Goal: Find specific page/section: Find specific page/section

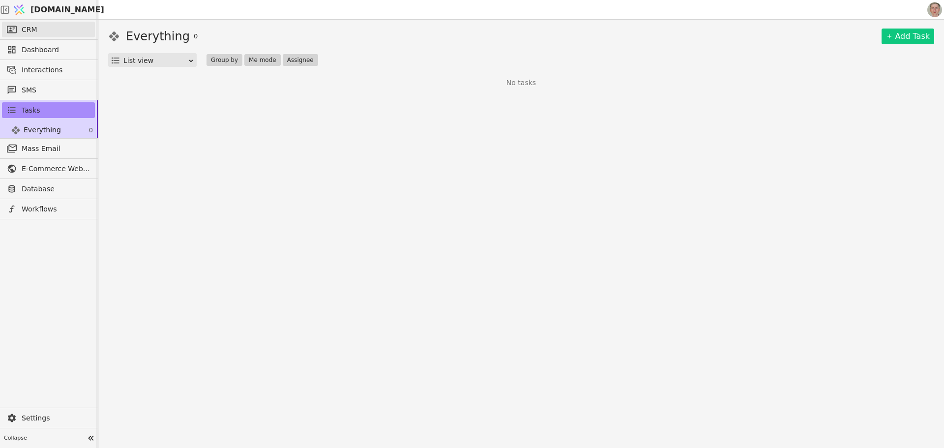
click at [68, 31] on link "CRM" at bounding box center [48, 30] width 93 height 16
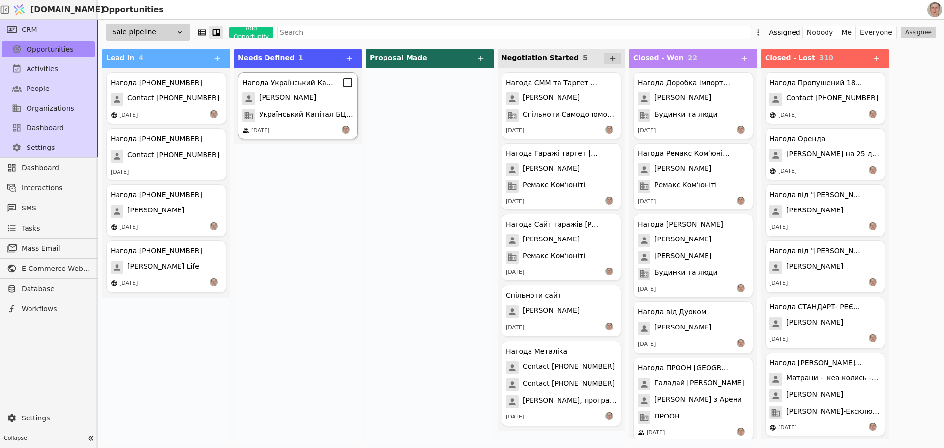
click at [312, 100] on span "[PERSON_NAME]" at bounding box center [287, 98] width 57 height 13
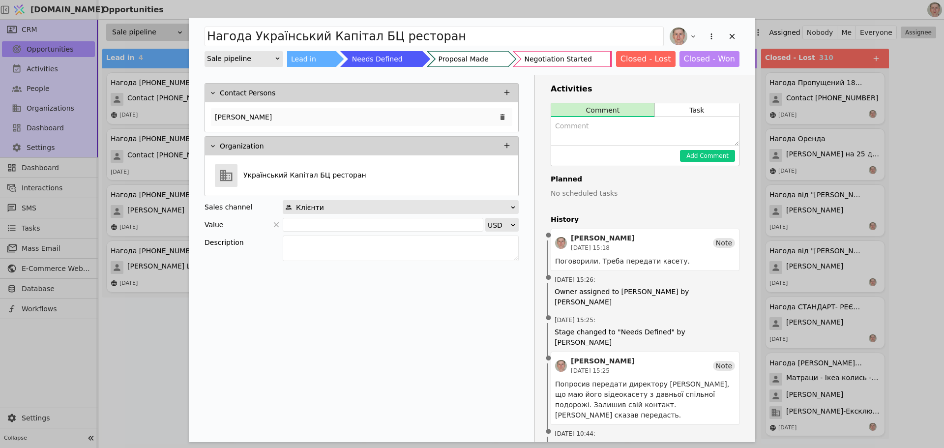
click at [315, 111] on div "[PERSON_NAME]" at bounding box center [361, 117] width 301 height 18
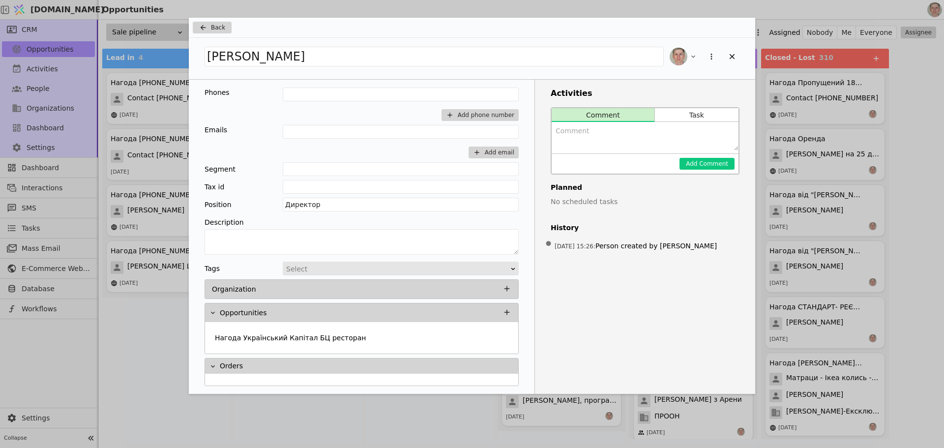
drag, startPoint x: 208, startPoint y: 21, endPoint x: 208, endPoint y: 27, distance: 5.4
click at [207, 23] on div "Back" at bounding box center [472, 28] width 566 height 20
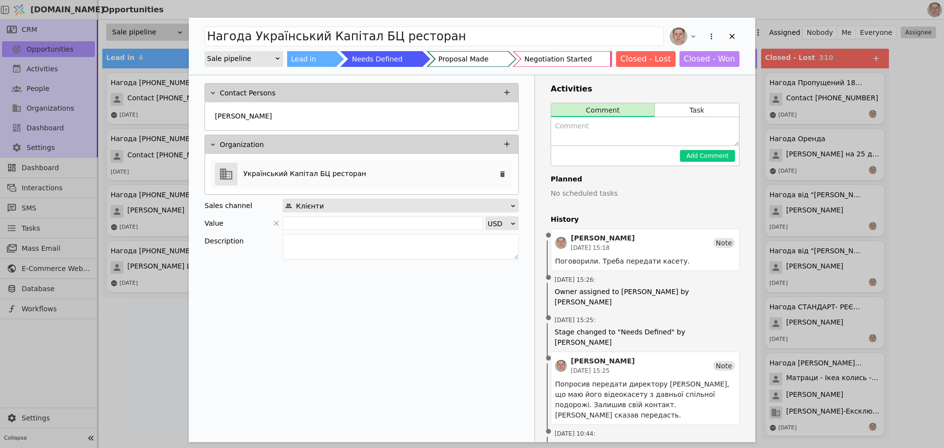
click at [388, 168] on div "Український Капітал БЦ ресторан" at bounding box center [361, 174] width 301 height 29
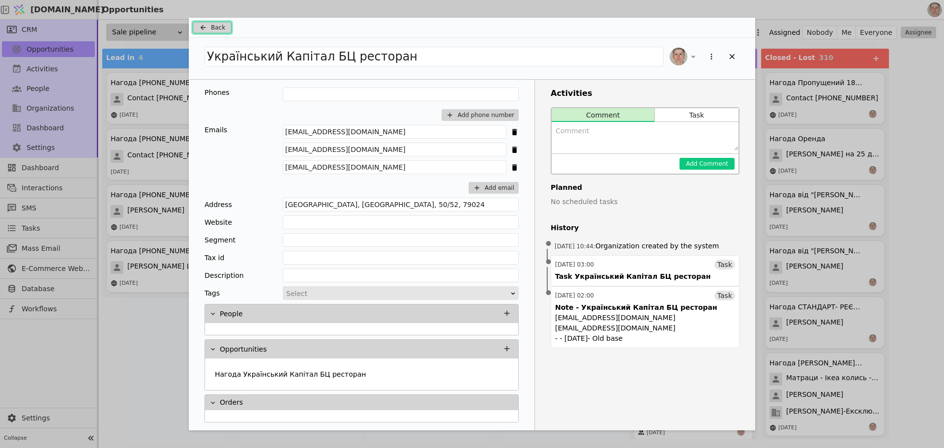
click at [212, 29] on span "Back" at bounding box center [218, 27] width 14 height 9
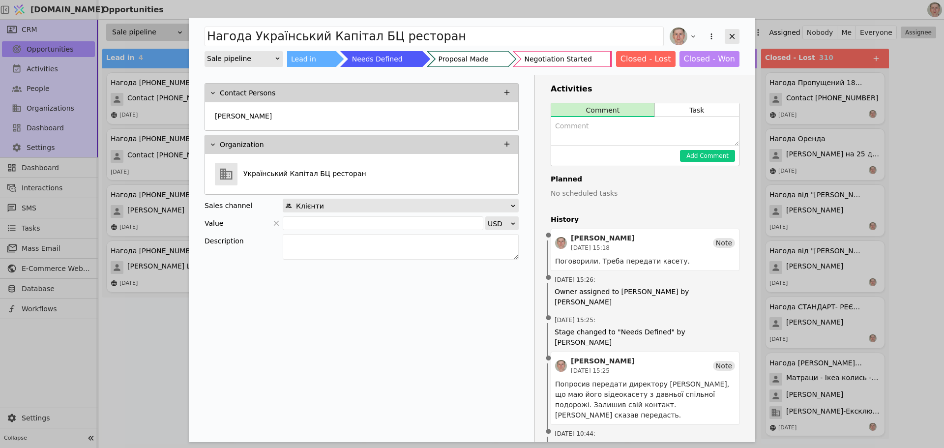
click at [735, 34] on icon "Add Opportunity" at bounding box center [731, 36] width 9 height 9
